Goal: Task Accomplishment & Management: Manage account settings

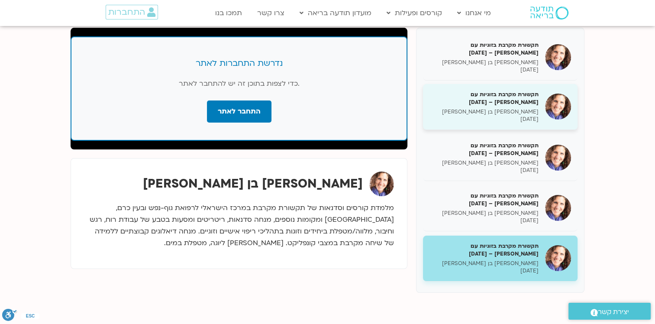
scroll to position [113, 0]
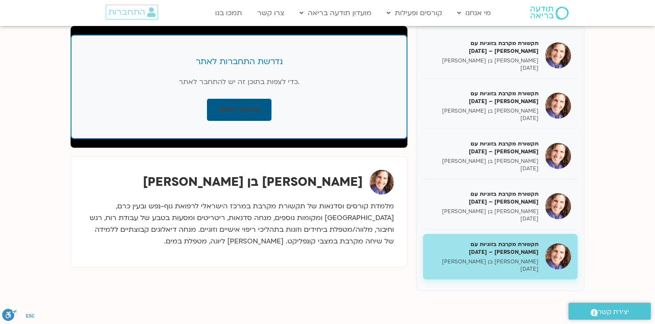
click at [239, 100] on link "התחבר לאתר" at bounding box center [239, 110] width 65 height 22
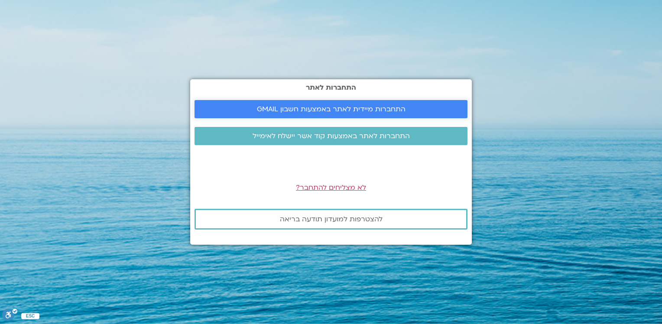
click at [239, 100] on link "התחברות מיידית לאתר באמצעות חשבון GMAIL" at bounding box center [330, 109] width 273 height 18
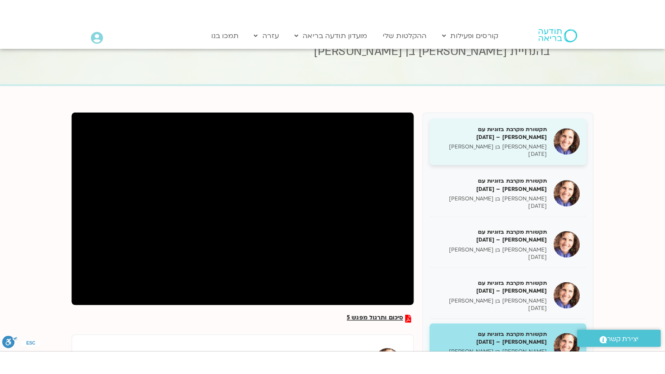
scroll to position [50, 0]
